Goal: Task Accomplishment & Management: Complete application form

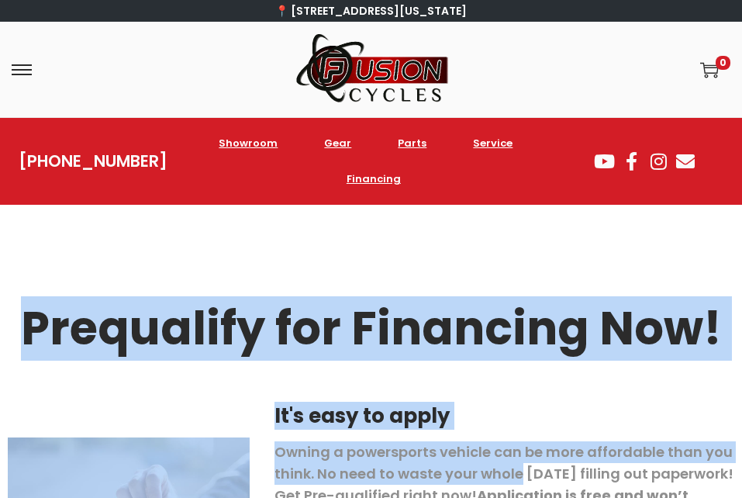
click at [666, 379] on div at bounding box center [371, 378] width 727 height 23
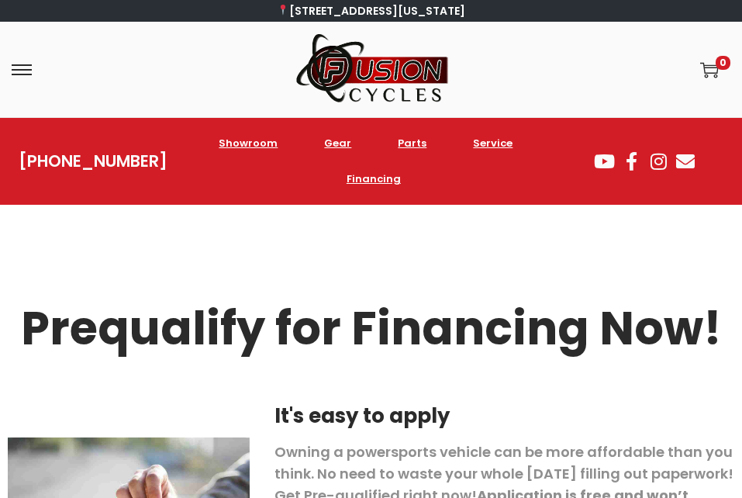
click at [638, 67] on div "Login / Register image/svg+xml 0" at bounding box center [590, 70] width 282 height 19
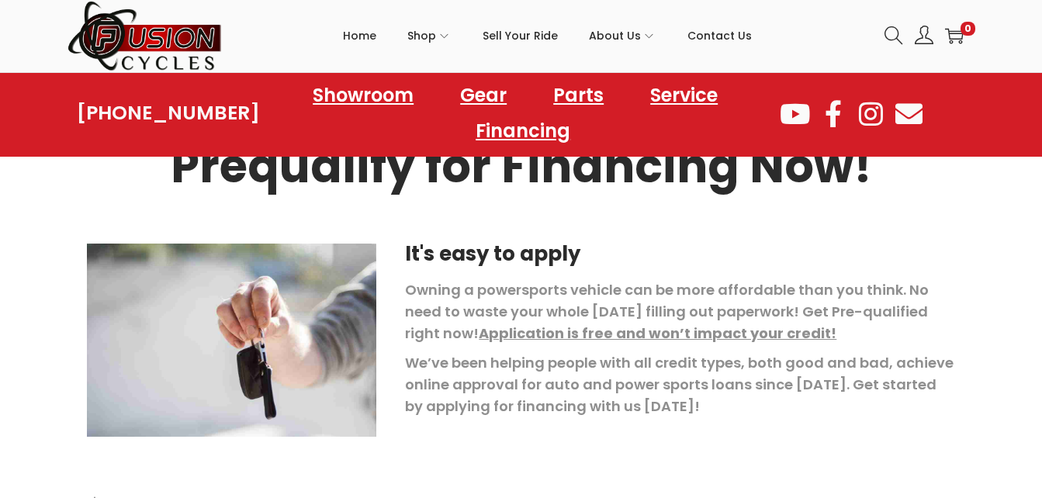
scroll to position [137, 0]
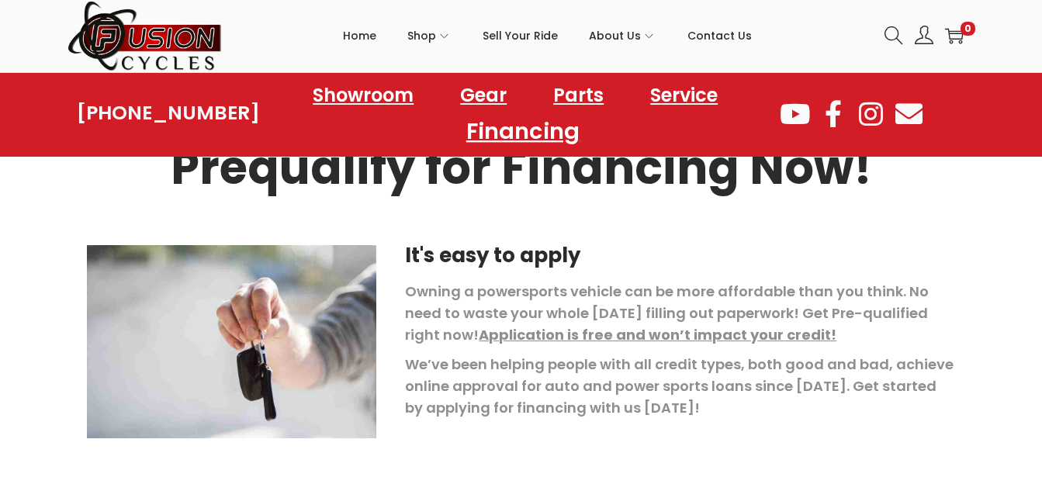
click at [502, 133] on link "Financing" at bounding box center [523, 130] width 150 height 43
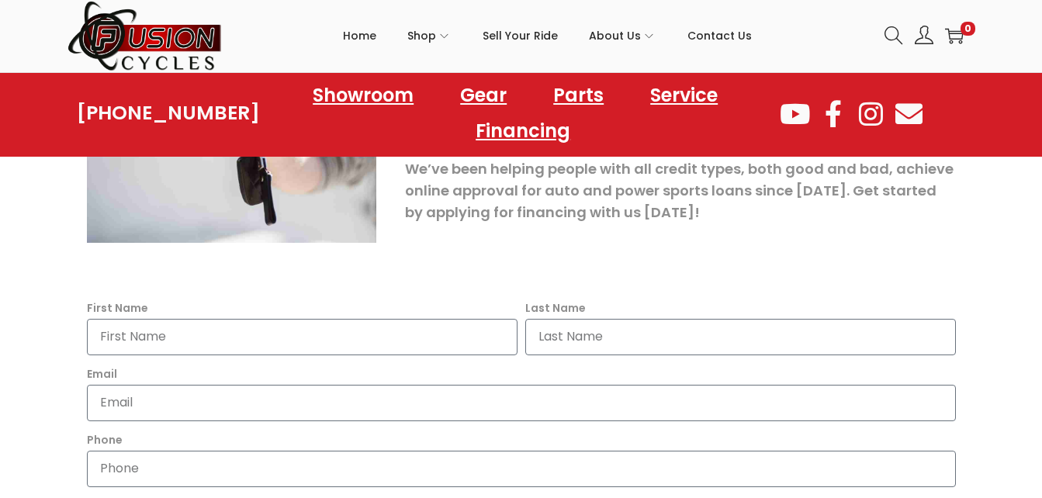
scroll to position [334, 0]
click at [441, 343] on input "First Name" at bounding box center [302, 336] width 430 height 36
type input "dez"
type input "gilliam"
type input "sheatrosper@gmail.com"
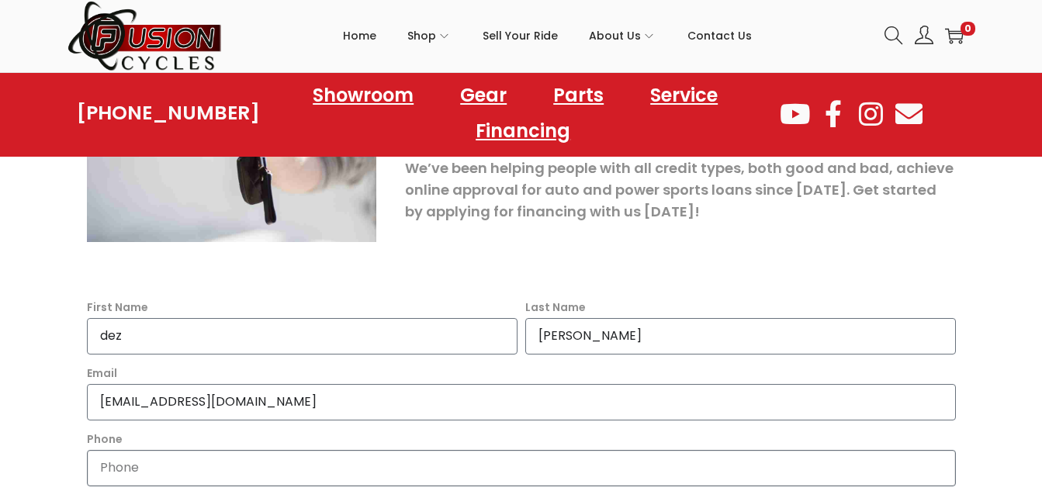
type input "7572748166"
type input "505 Cap Stone Arc"
type input "Chesapeake"
type input "Virginia"
type input "dezmontre"
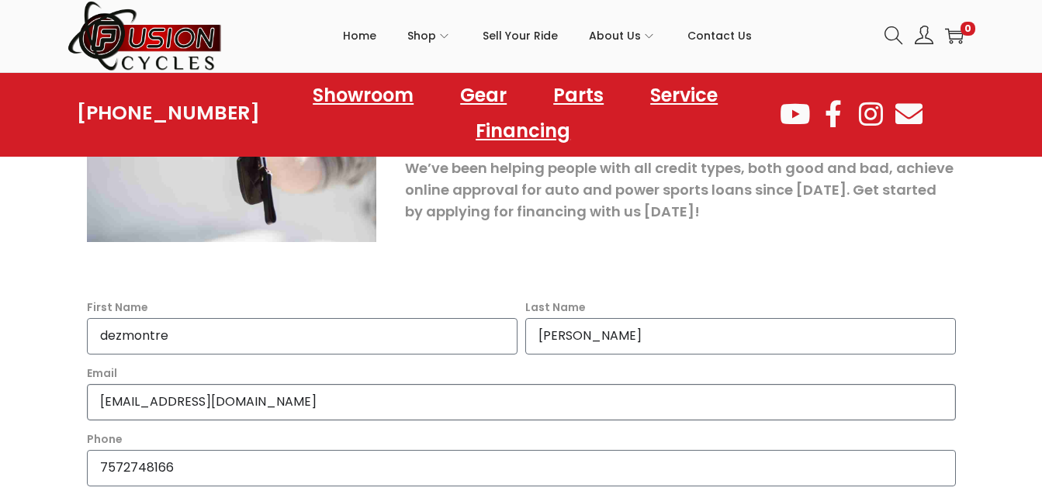
click at [530, 391] on input "sheatrosper@gmail.com" at bounding box center [521, 402] width 869 height 36
click at [422, 249] on div at bounding box center [521, 261] width 869 height 39
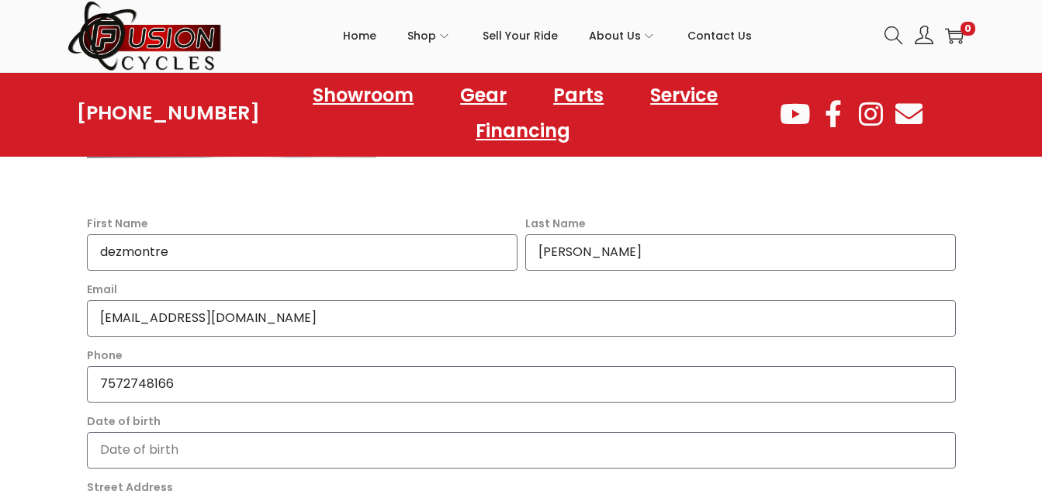
scroll to position [419, 0]
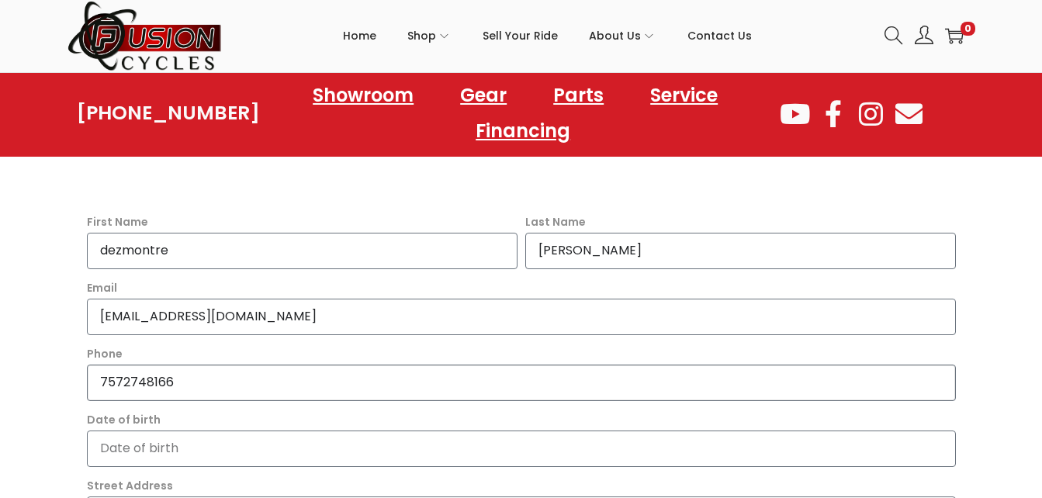
click at [303, 380] on input "7572748166" at bounding box center [521, 383] width 869 height 36
type input "7575774282"
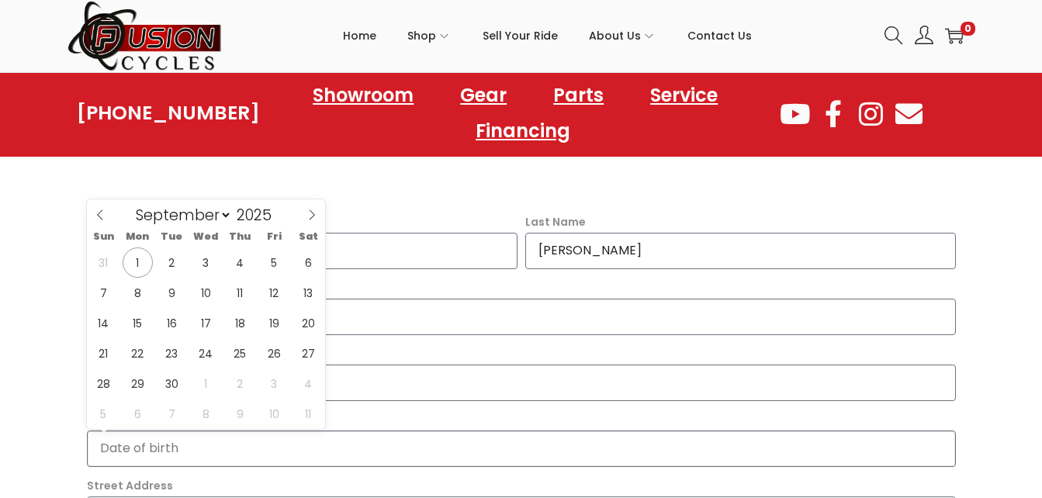
click at [281, 458] on input "Date of birth" at bounding box center [521, 448] width 869 height 36
click at [401, 448] on input "03/14/2002" at bounding box center [521, 448] width 869 height 36
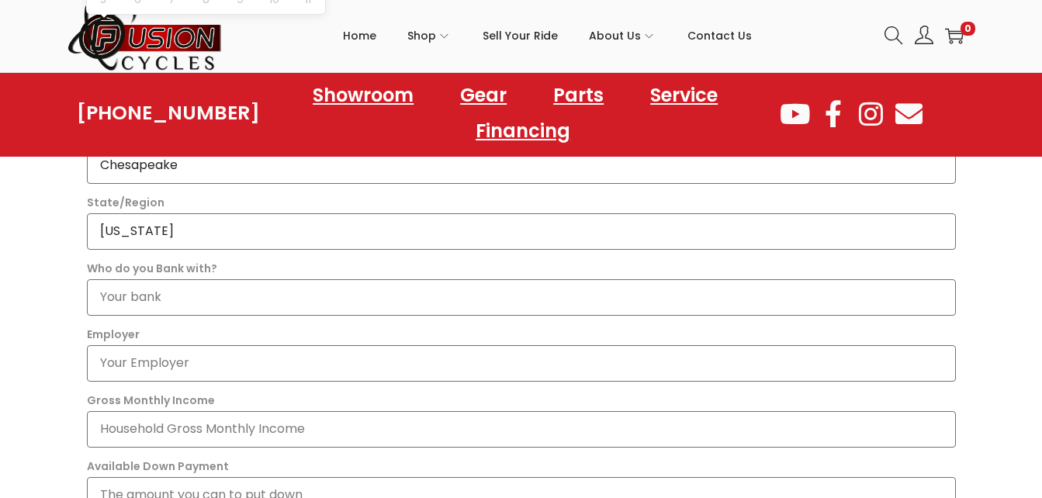
scroll to position [835, 0]
type input "2002-01-01"
click at [316, 295] on input "Who do you Bank with?" at bounding box center [521, 296] width 869 height 36
type input "one"
click at [286, 358] on input "Employer" at bounding box center [521, 362] width 869 height 36
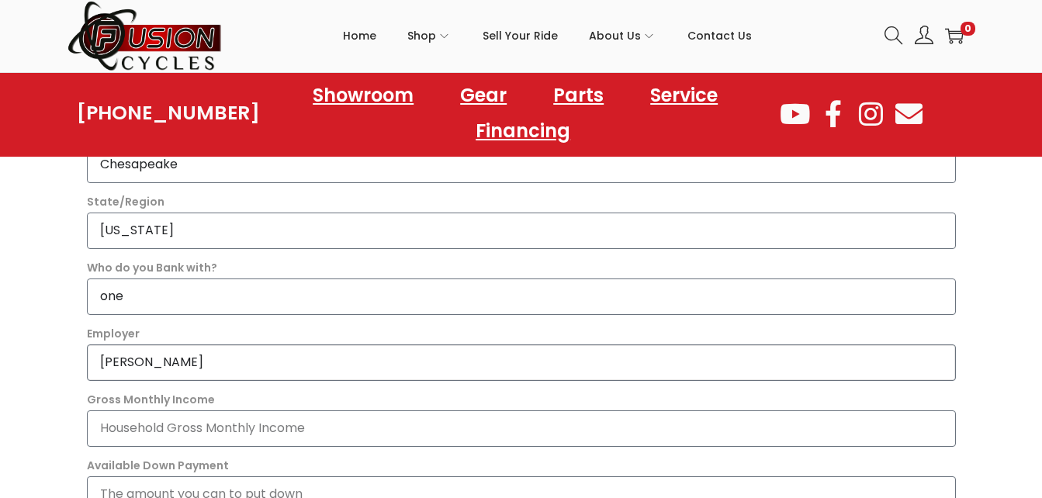
type input "moes"
click at [285, 441] on input "Gross Monthly Income" at bounding box center [521, 428] width 869 height 36
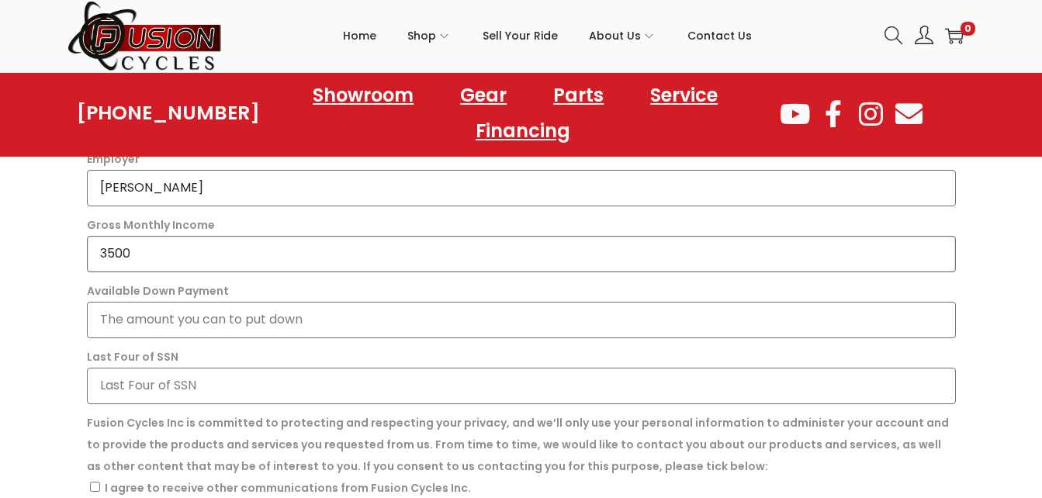
scroll to position [1011, 0]
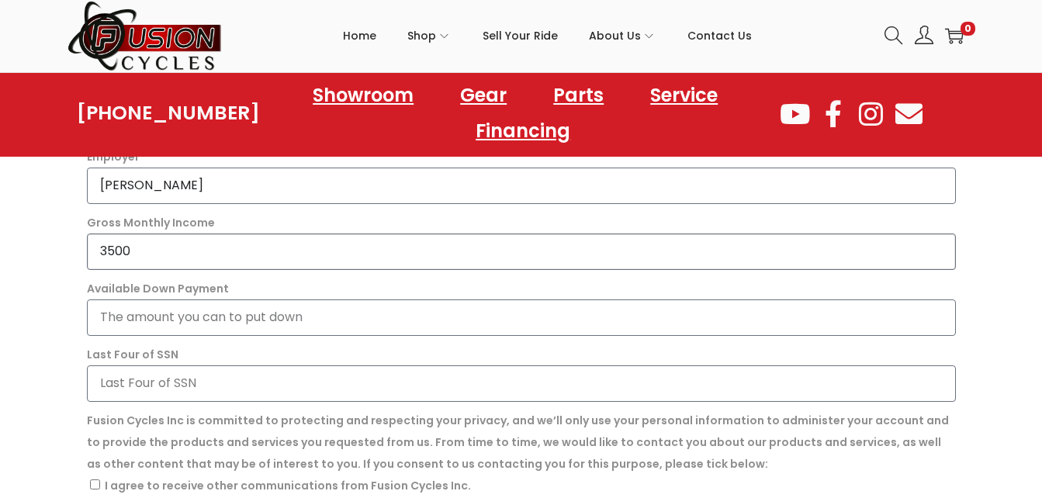
type input "3500"
click at [287, 324] on input "Available Down Payment" at bounding box center [521, 317] width 869 height 36
click at [291, 382] on input "Last Four of SSN" at bounding box center [521, 383] width 869 height 36
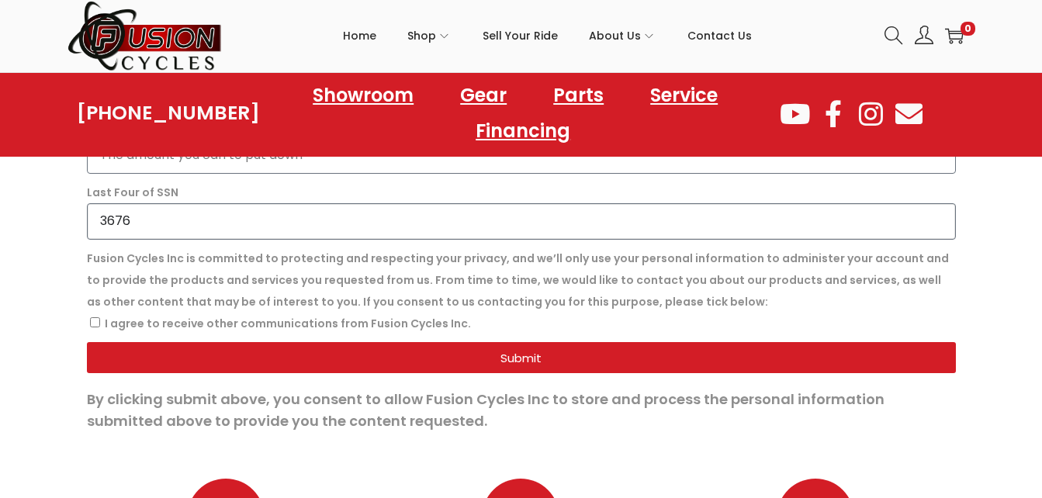
scroll to position [1187, 0]
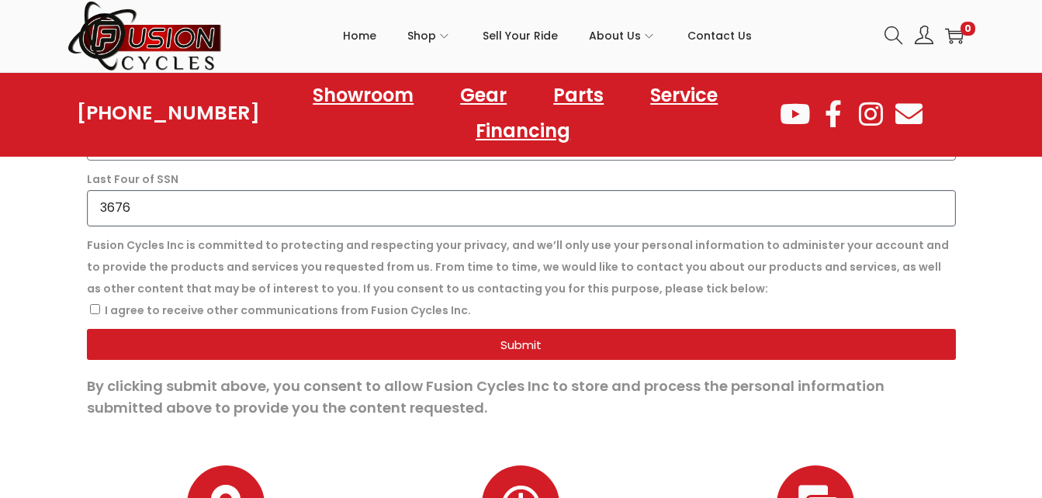
type input "3676"
click at [99, 309] on input "I agree to receive other communications from Fusion Cycles Inc." at bounding box center [95, 309] width 10 height 10
checkbox input "true"
click at [137, 333] on button "Submit" at bounding box center [521, 344] width 869 height 31
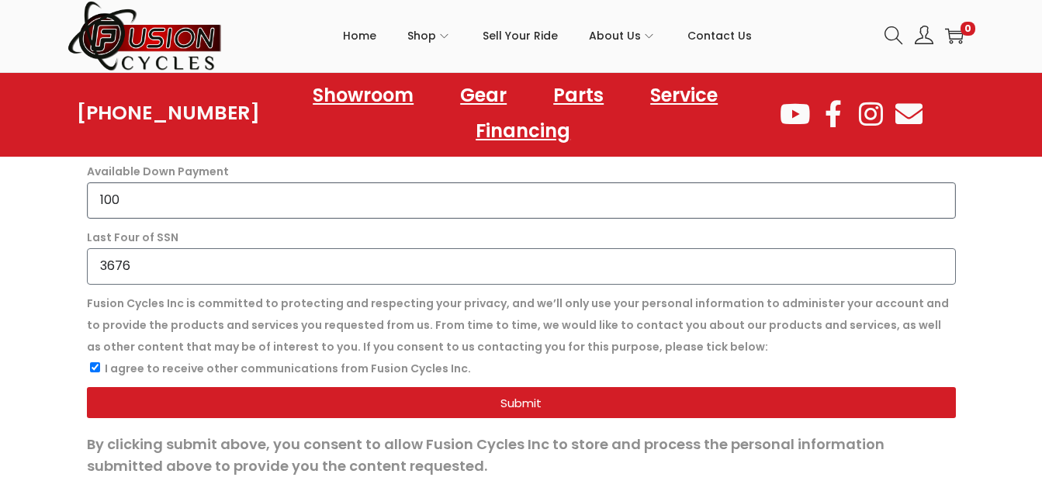
scroll to position [1132, 0]
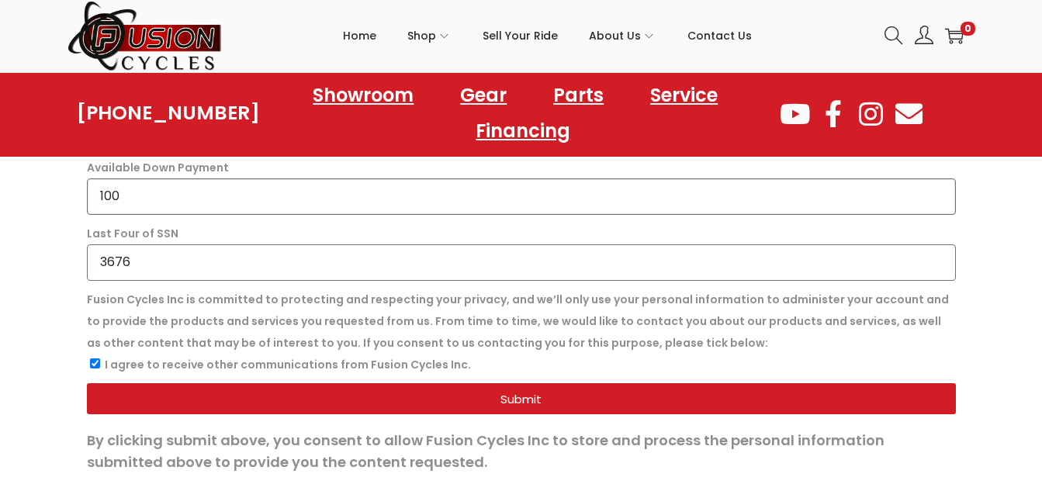
type input "100"
click at [144, 397] on span "Submit" at bounding box center [520, 399] width 831 height 12
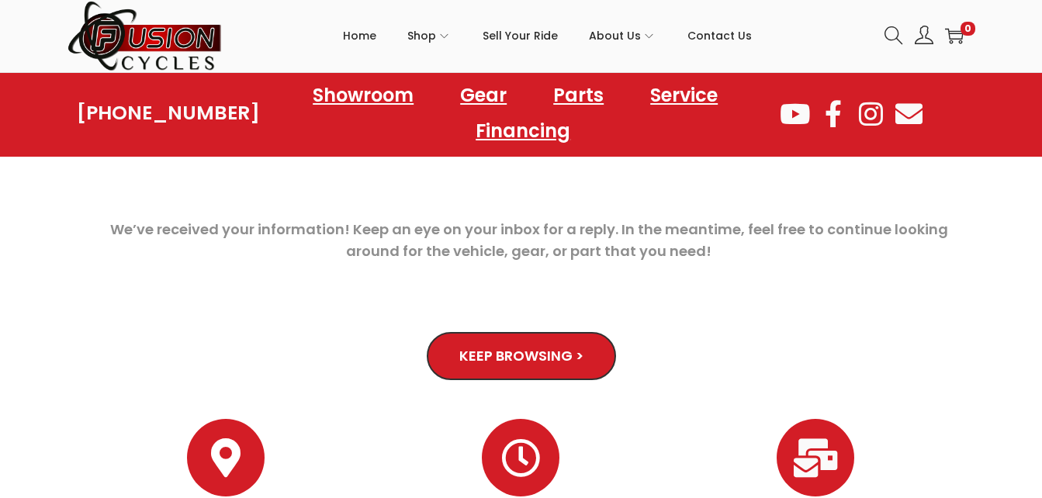
scroll to position [129, 0]
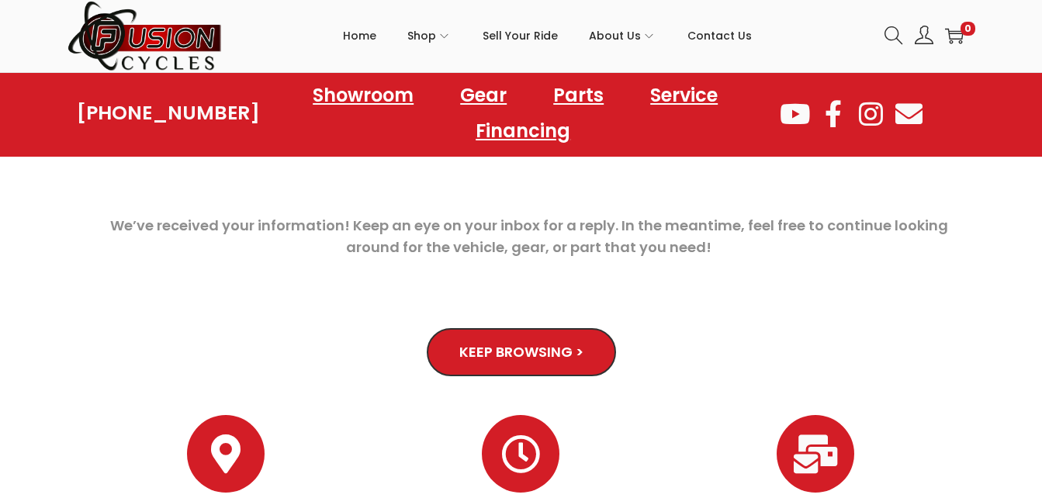
click at [471, 366] on link "Keep Browsing >" at bounding box center [521, 352] width 188 height 48
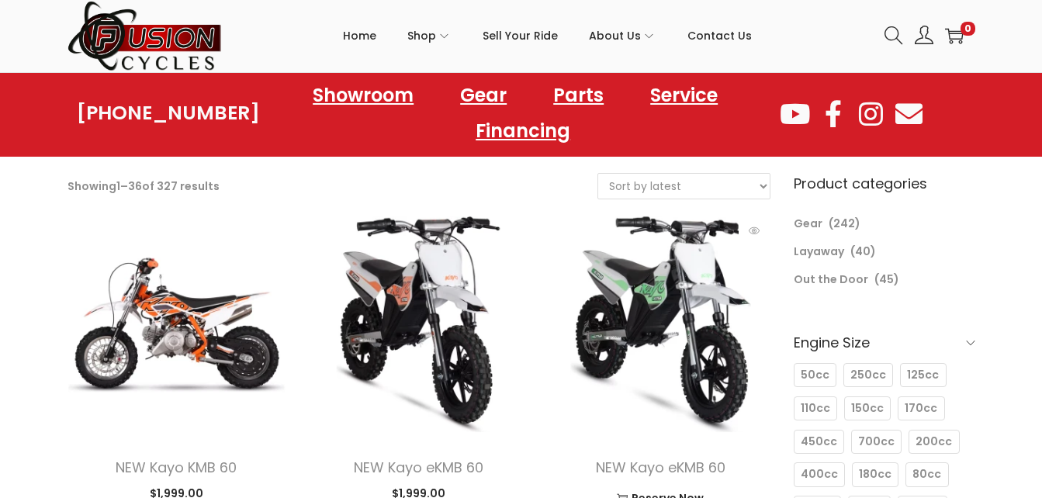
scroll to position [87, 0]
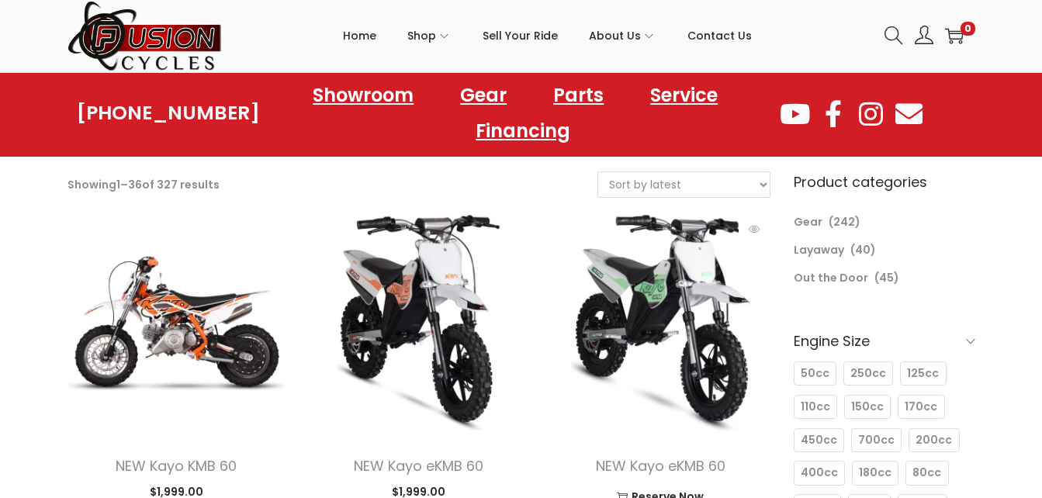
click at [666, 268] on img at bounding box center [660, 322] width 219 height 219
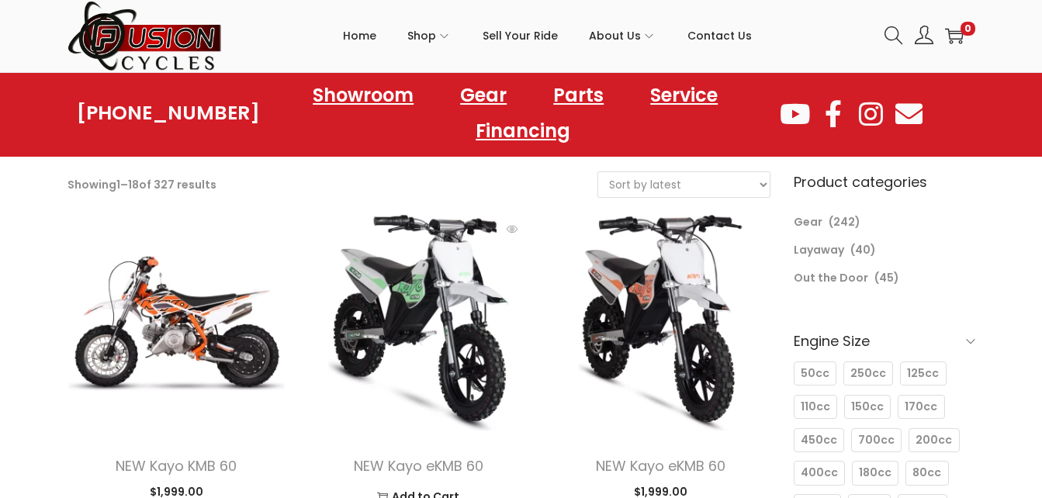
click at [424, 285] on img at bounding box center [418, 322] width 219 height 219
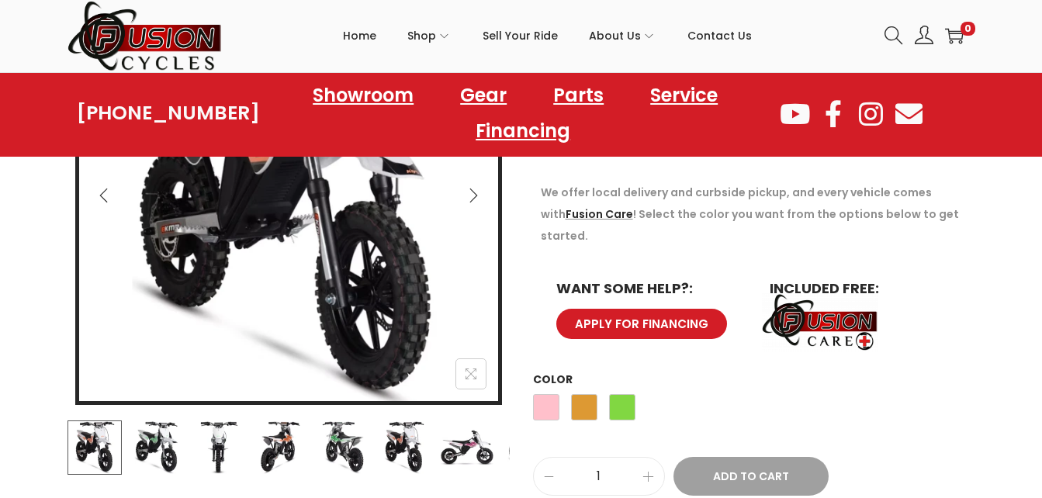
scroll to position [349, 0]
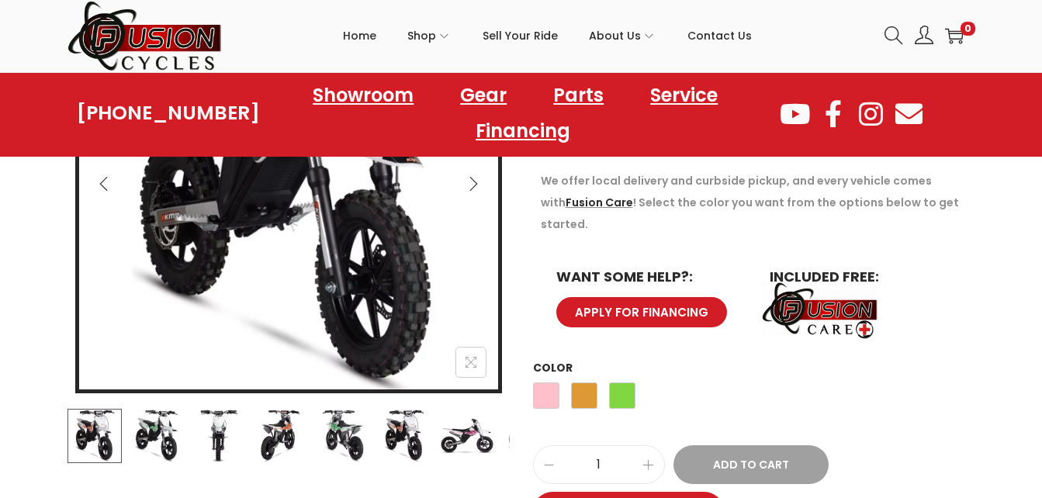
click at [672, 306] on span "APPLY FOR FINANCING" at bounding box center [641, 312] width 134 height 12
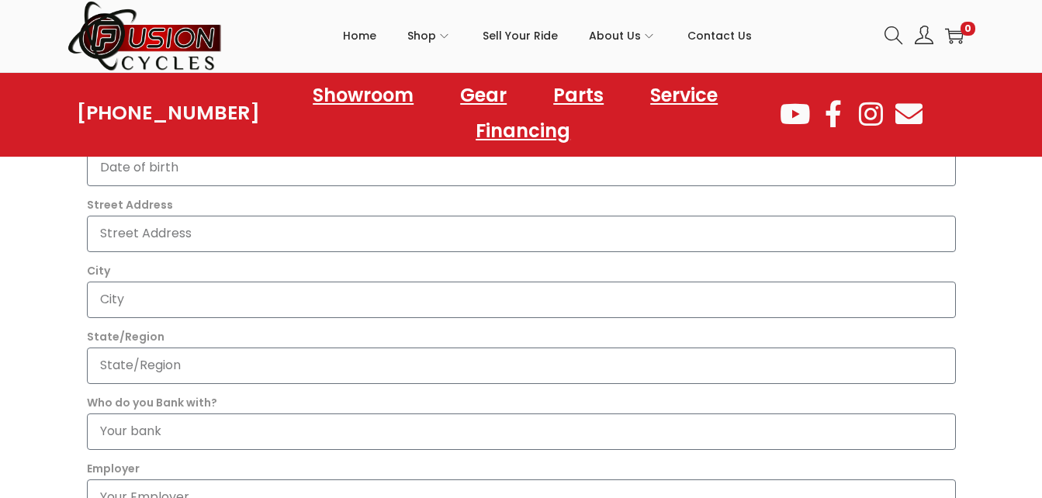
scroll to position [603, 0]
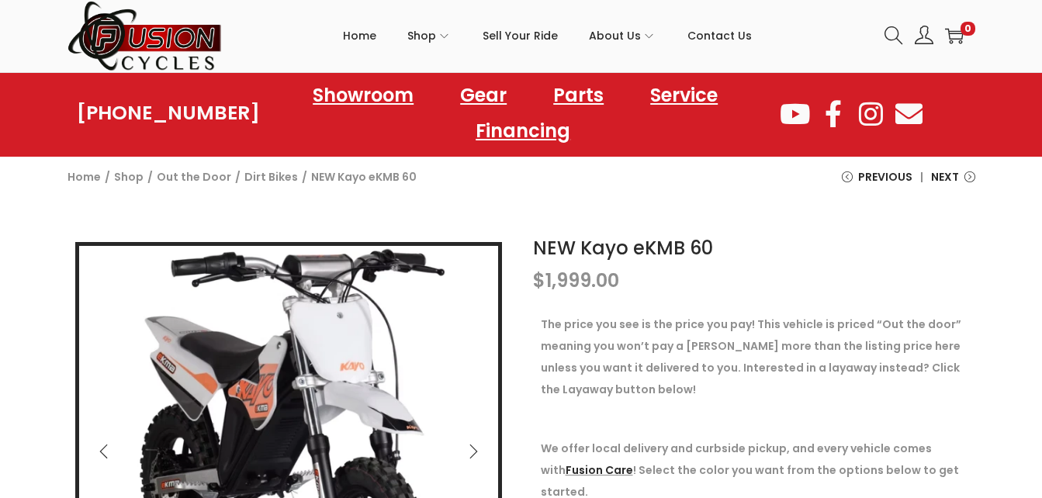
scroll to position [77, 0]
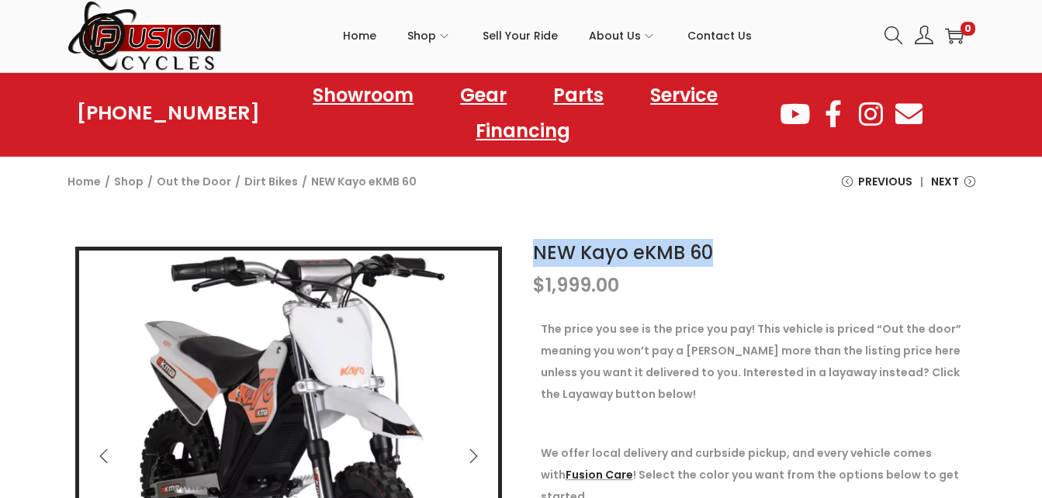
drag, startPoint x: 531, startPoint y: 249, endPoint x: 712, endPoint y: 247, distance: 180.7
copy link "NEW Kayo eKMB 60"
click at [334, 195] on nav "Home / Shop / Out the Door / Dirt Bikes / NEW Kayo eKMB 60" at bounding box center [241, 195] width 349 height 49
click at [254, 177] on link "Dirt Bikes" at bounding box center [271, 182] width 54 height 16
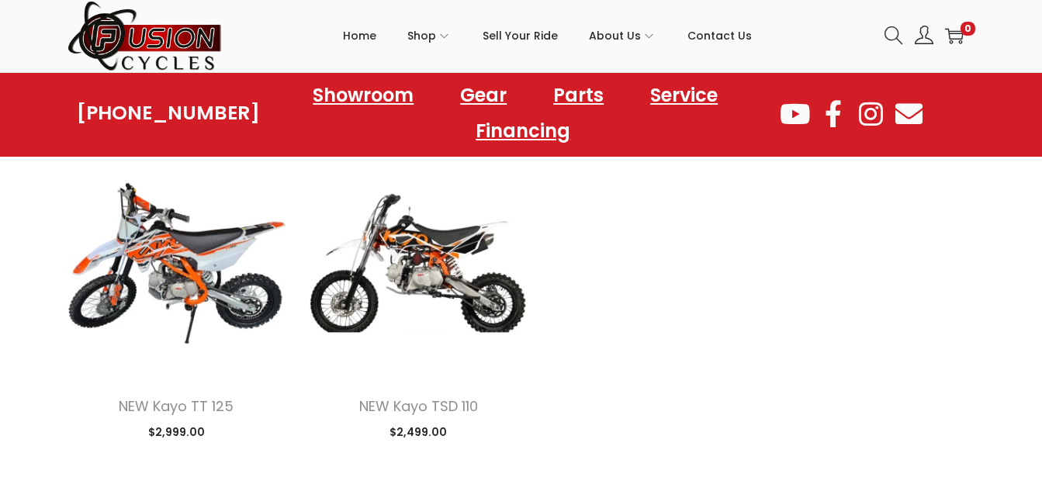
scroll to position [813, 0]
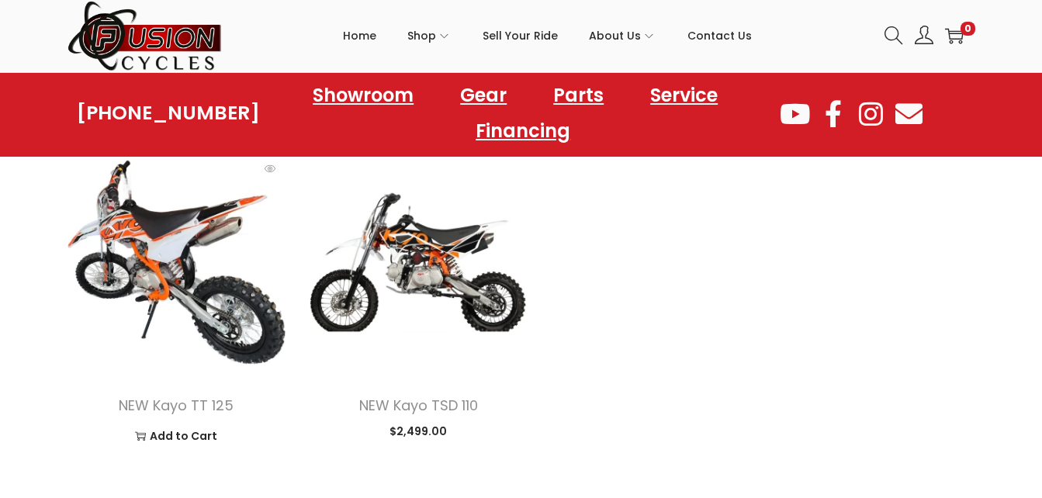
click at [195, 281] on img at bounding box center [176, 262] width 219 height 219
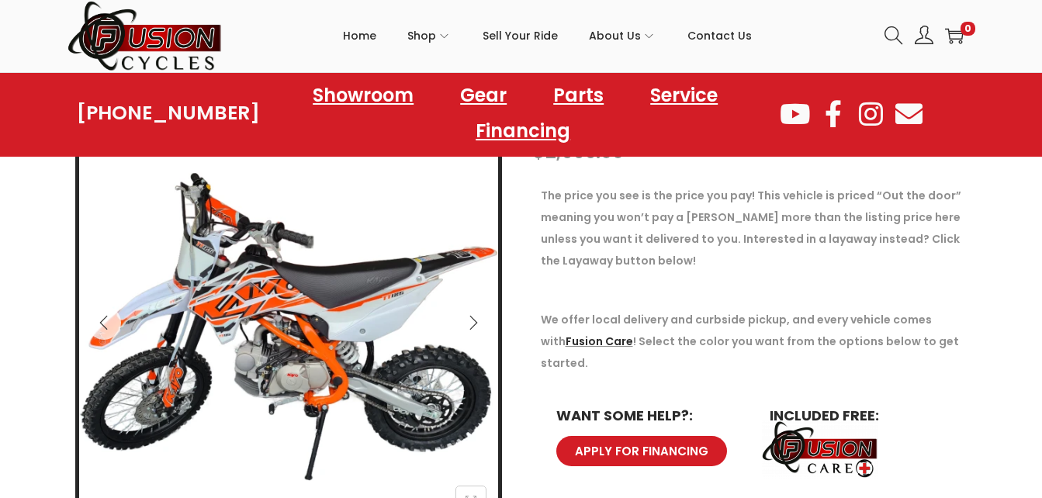
scroll to position [212, 0]
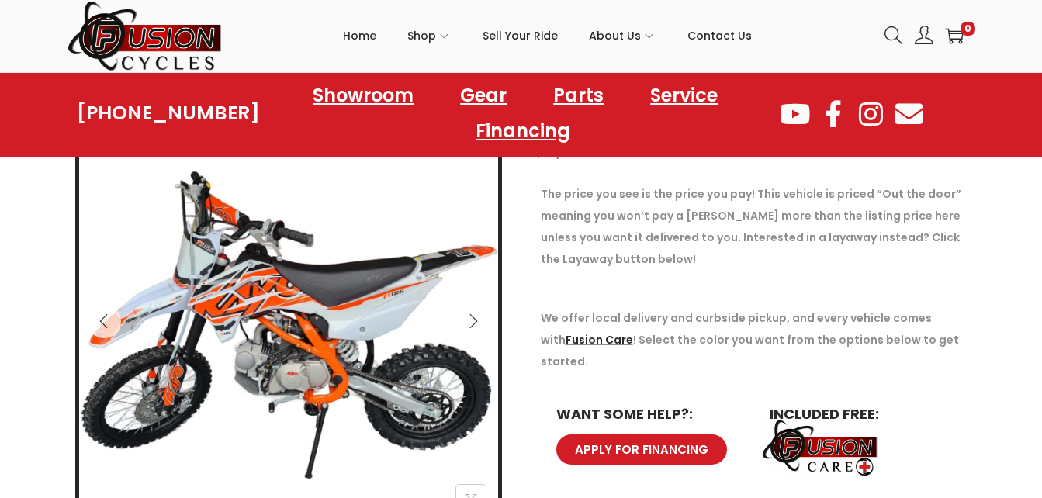
click at [592, 444] on span "APPLY FOR FINANCING" at bounding box center [641, 450] width 134 height 12
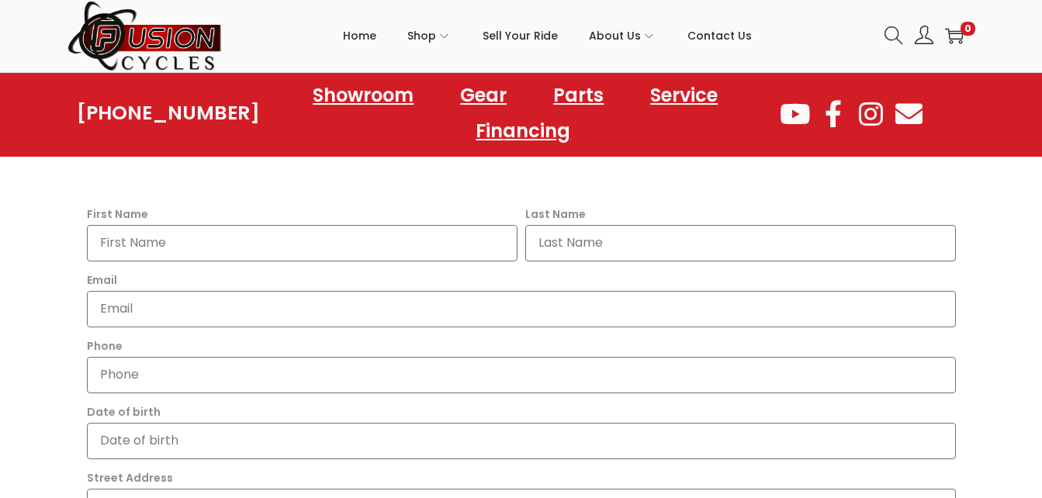
scroll to position [427, 0]
